Goal: Information Seeking & Learning: Learn about a topic

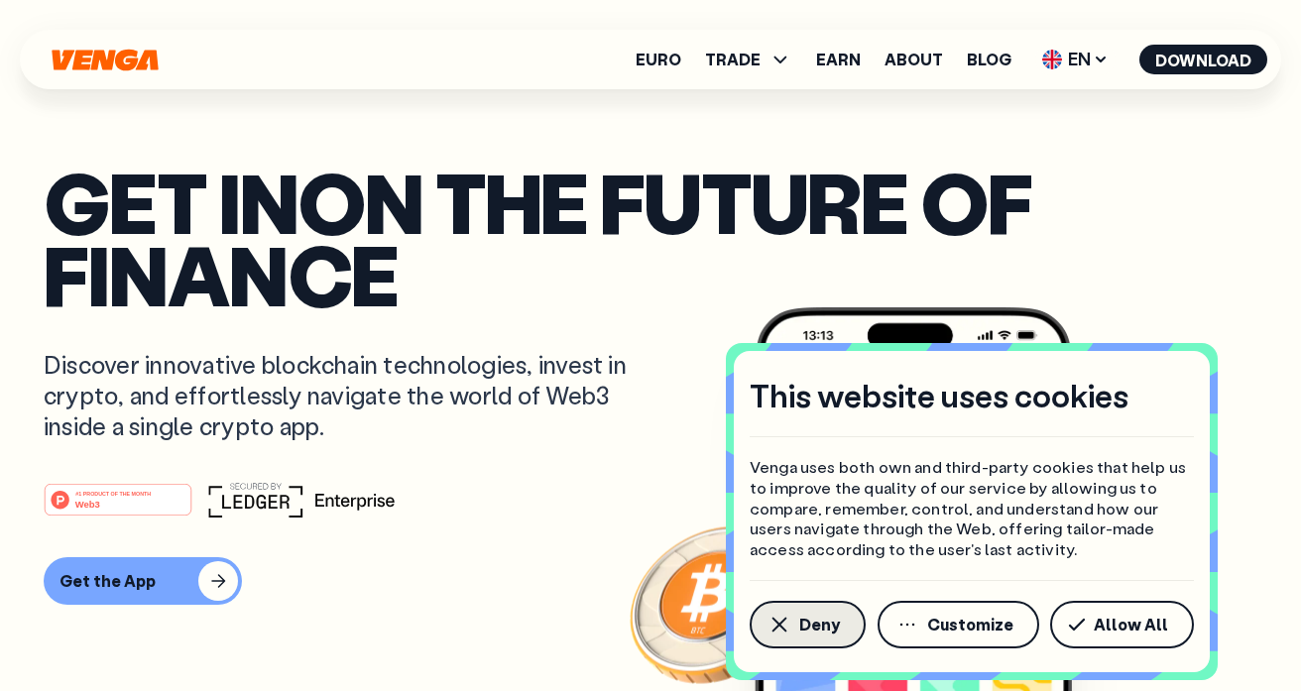
click at [801, 622] on span "Deny" at bounding box center [820, 625] width 41 height 16
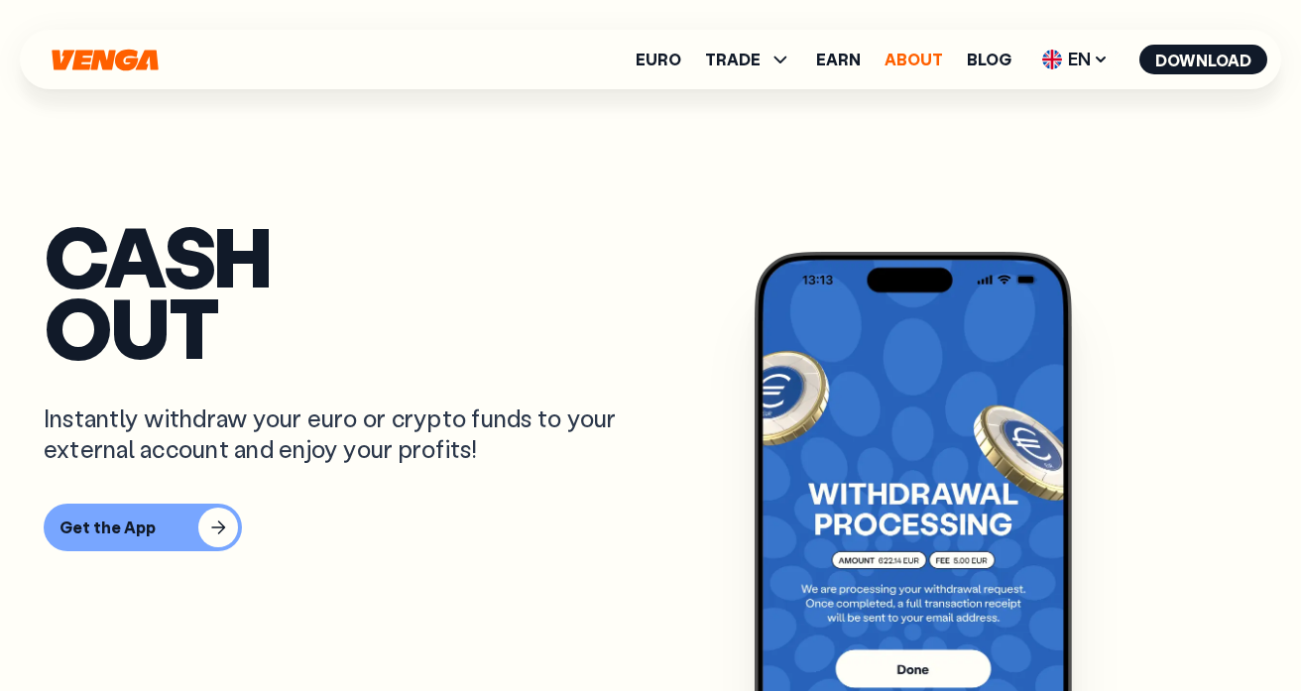
scroll to position [938, 0]
click at [990, 58] on link "Blog" at bounding box center [989, 60] width 45 height 16
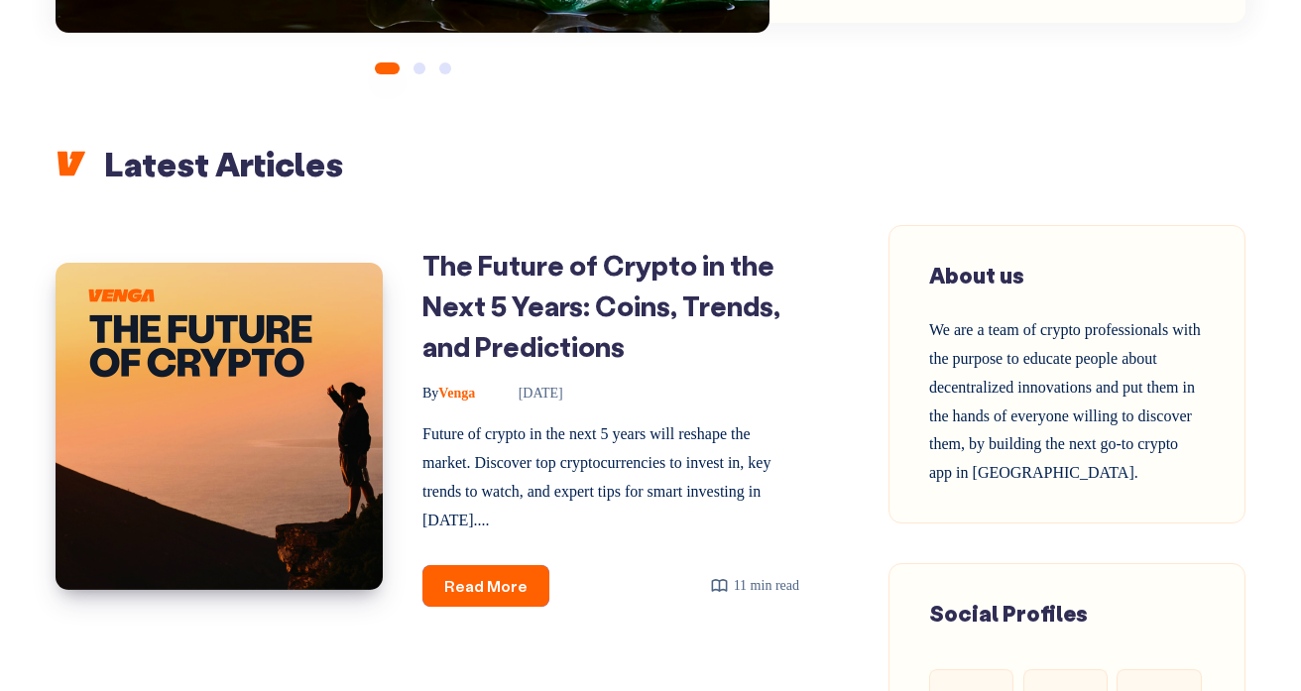
scroll to position [725, 0]
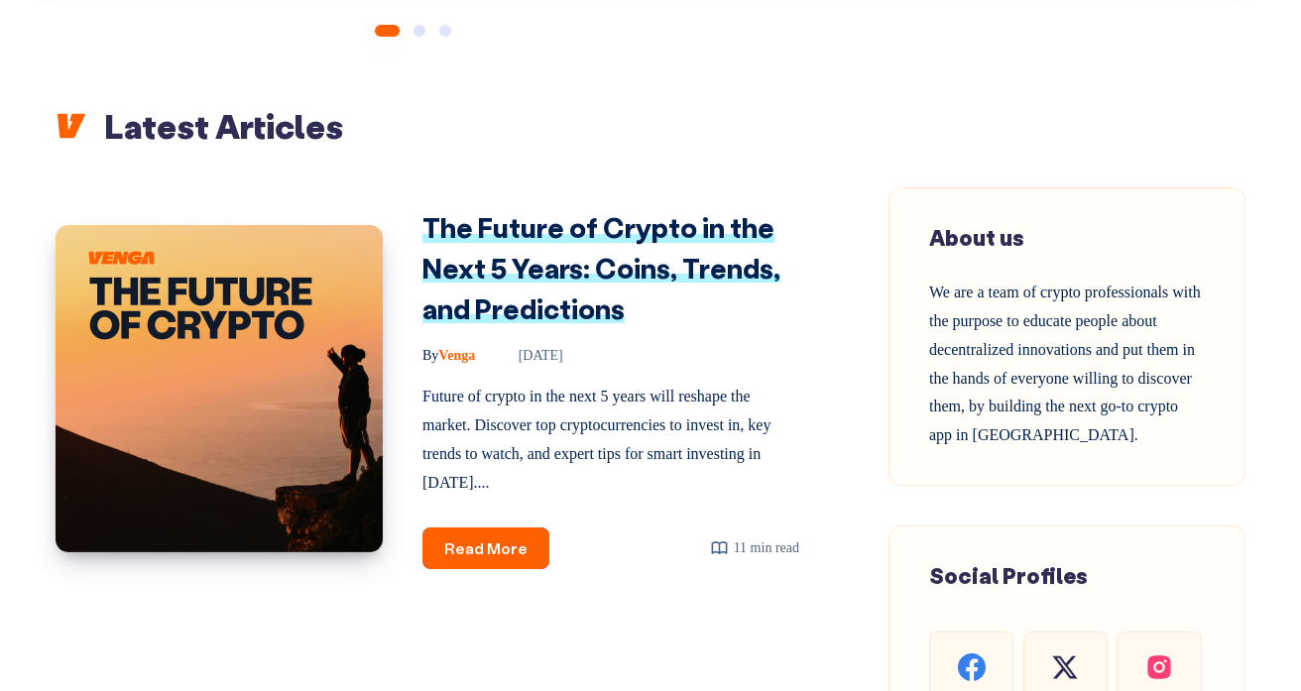
click at [496, 228] on link "The Future of Crypto in the Next 5 Years: Coins, Trends, and Predictions" at bounding box center [602, 267] width 358 height 116
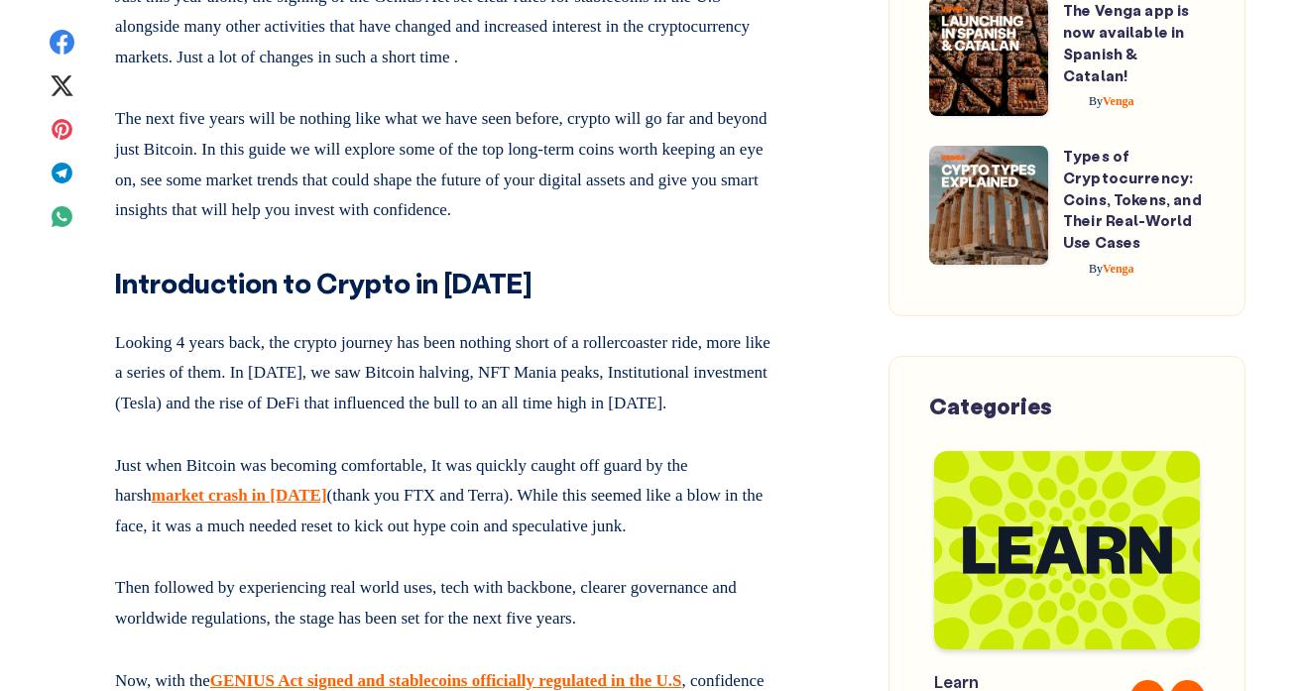
scroll to position [1170, 0]
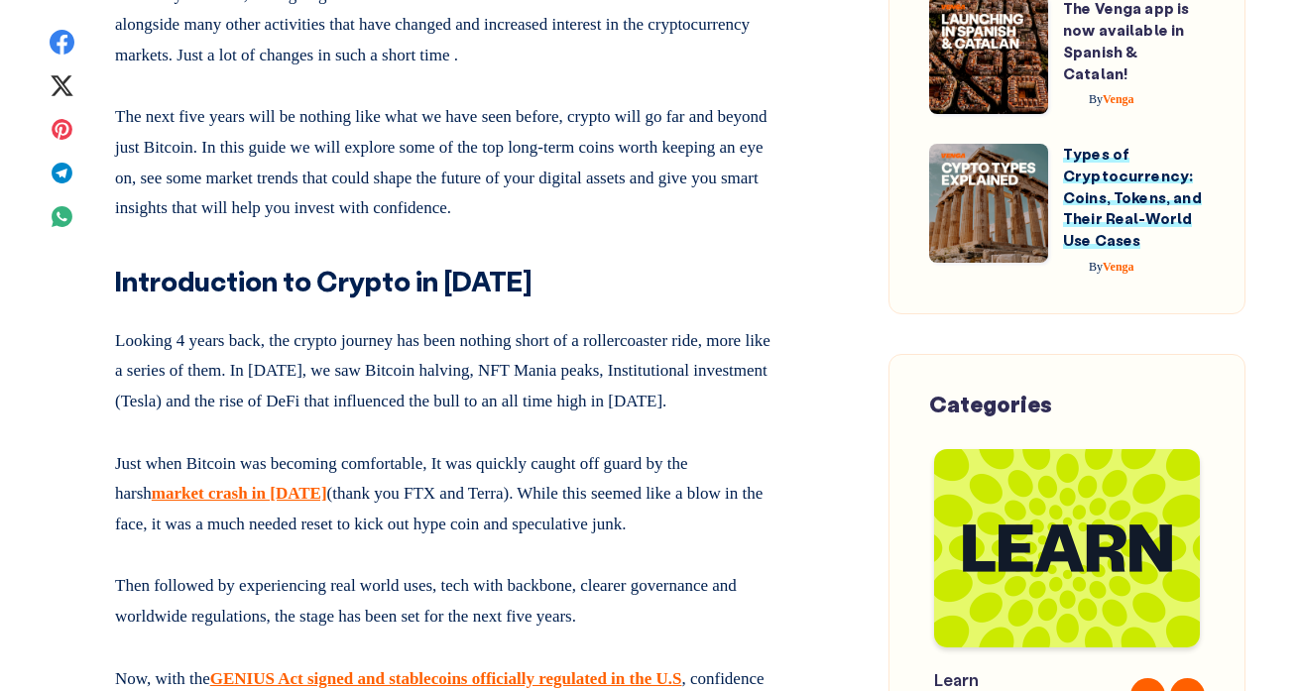
click at [1119, 185] on link "Types of Cryptocurrency: Coins, Tokens, and Their Real-World Use Cases" at bounding box center [1132, 197] width 139 height 106
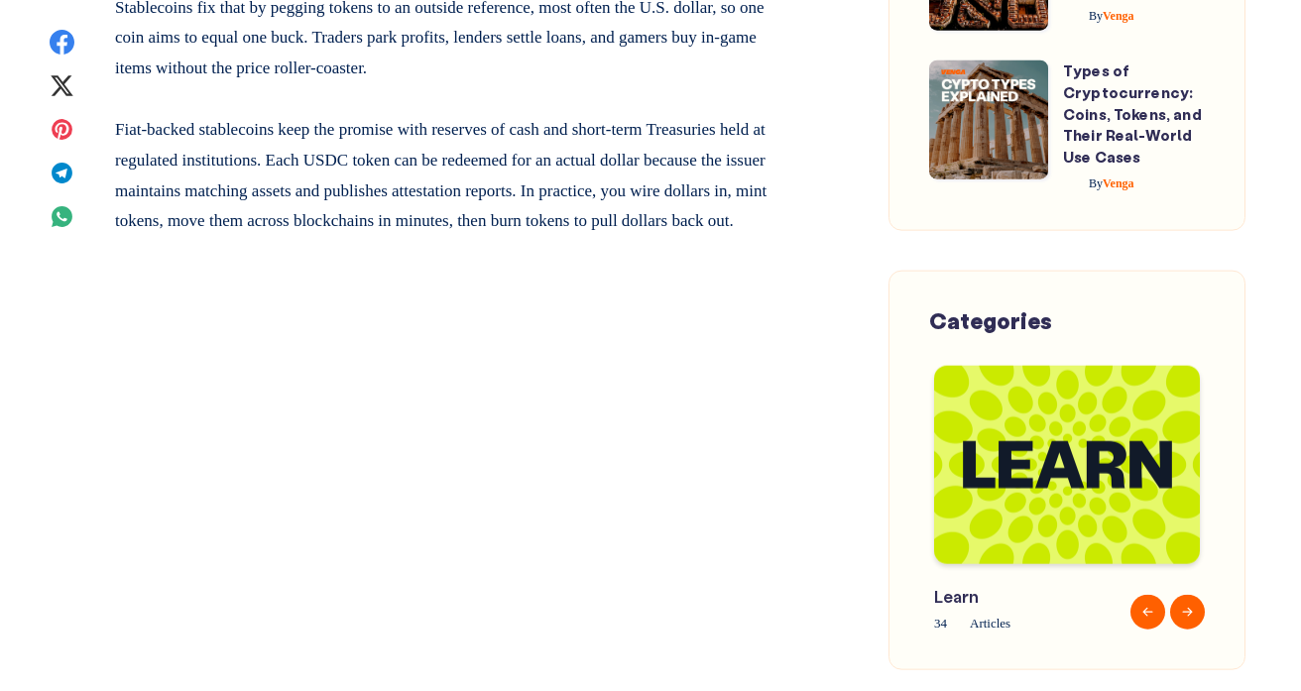
scroll to position [6801, 0]
